Goal: Information Seeking & Learning: Learn about a topic

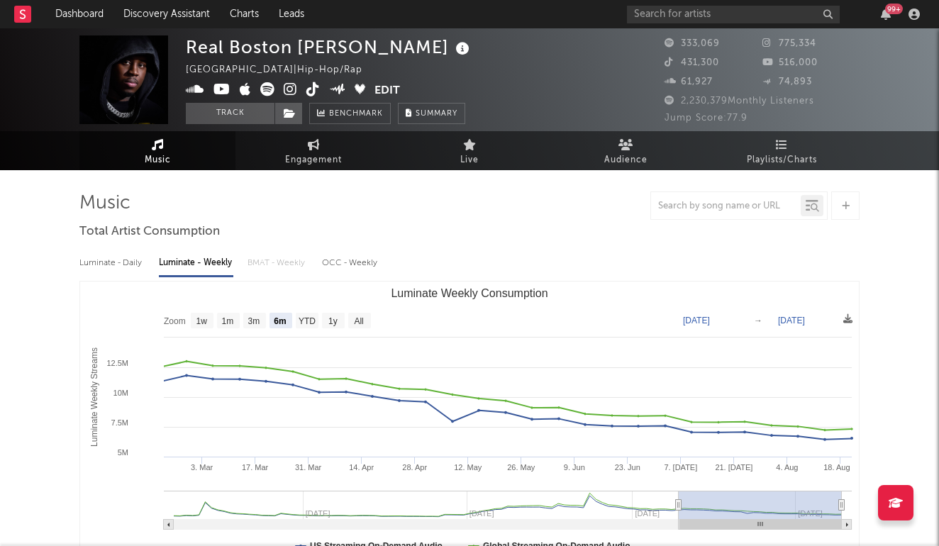
select select "6m"
click at [710, 14] on input "text" at bounding box center [733, 15] width 213 height 18
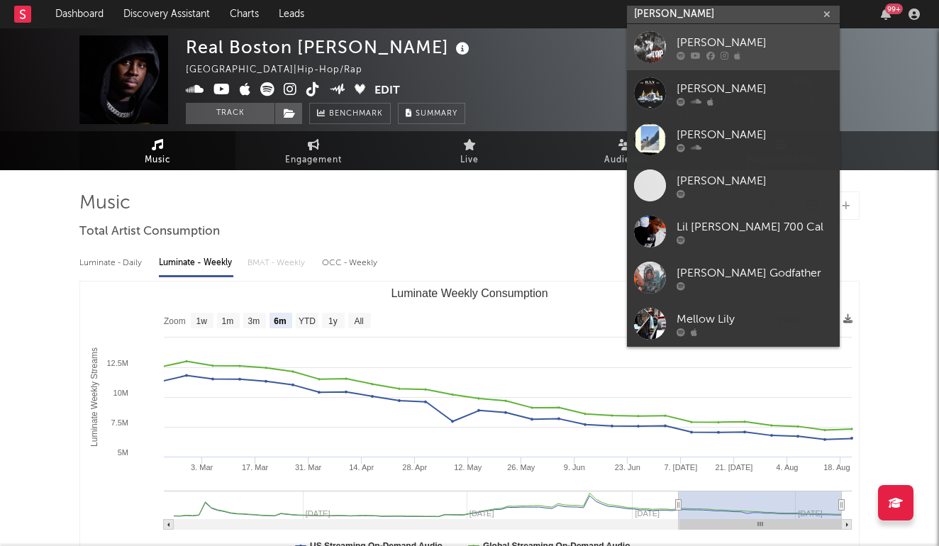
type input "[PERSON_NAME]"
click at [734, 33] on link "[PERSON_NAME]" at bounding box center [733, 47] width 213 height 46
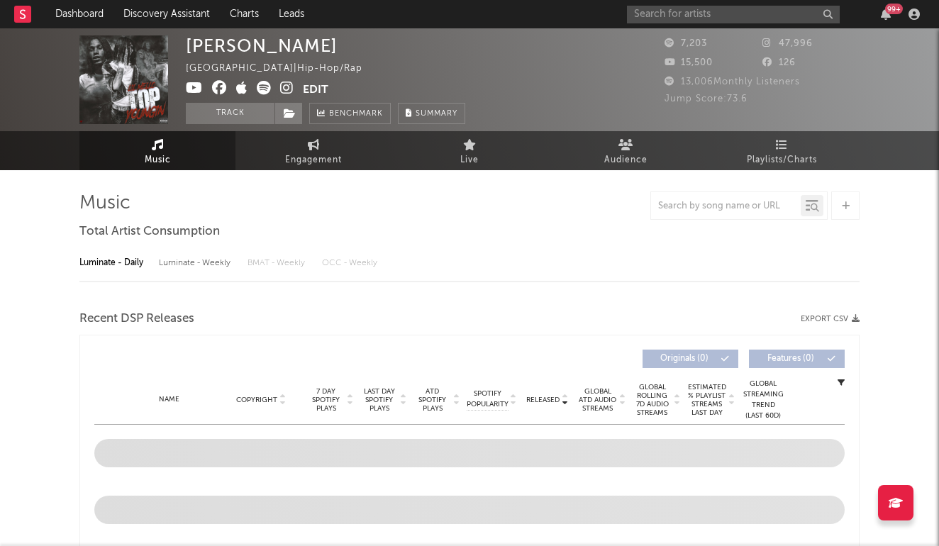
select select "6m"
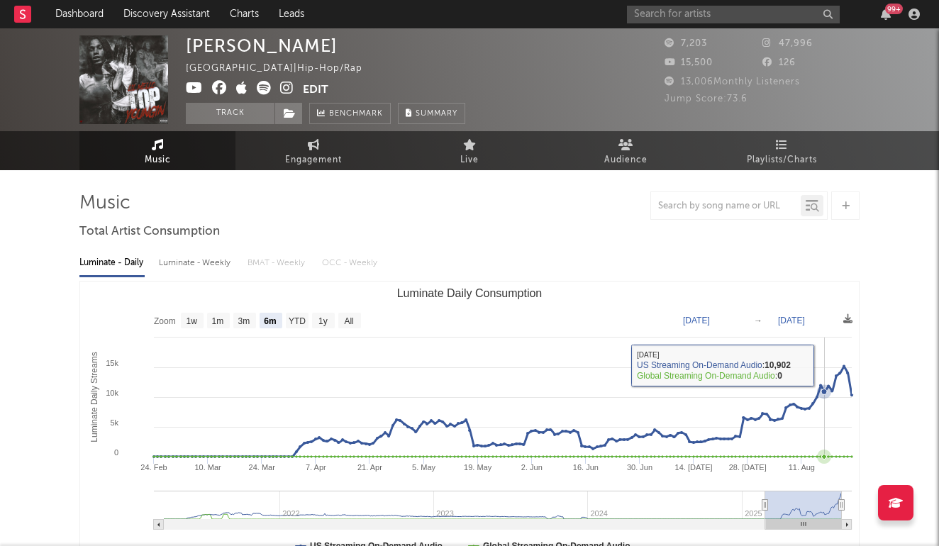
click at [824, 357] on rect "Luminate Daily Consumption" at bounding box center [469, 423] width 779 height 284
